Goal: Task Accomplishment & Management: Use online tool/utility

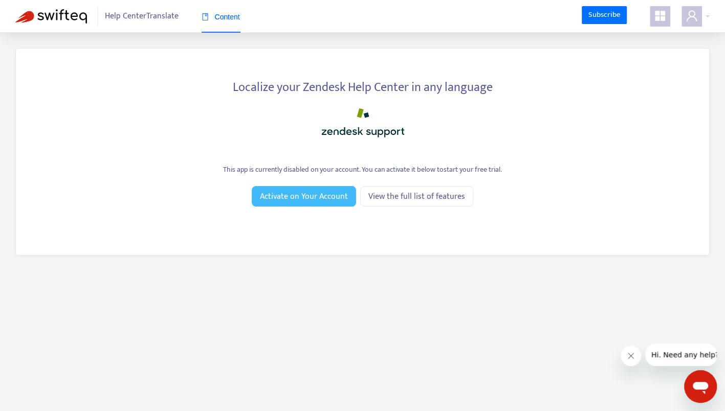
click at [319, 199] on span "Activate on Your Account" at bounding box center [304, 196] width 88 height 13
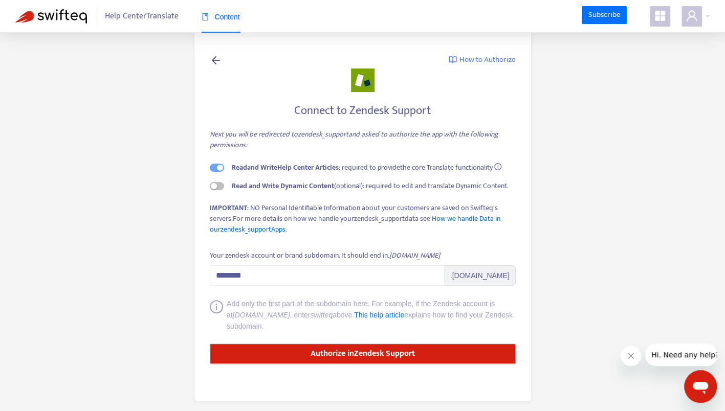
click at [140, 19] on span "Help Center Translate" at bounding box center [142, 16] width 74 height 19
